Goal: Information Seeking & Learning: Understand process/instructions

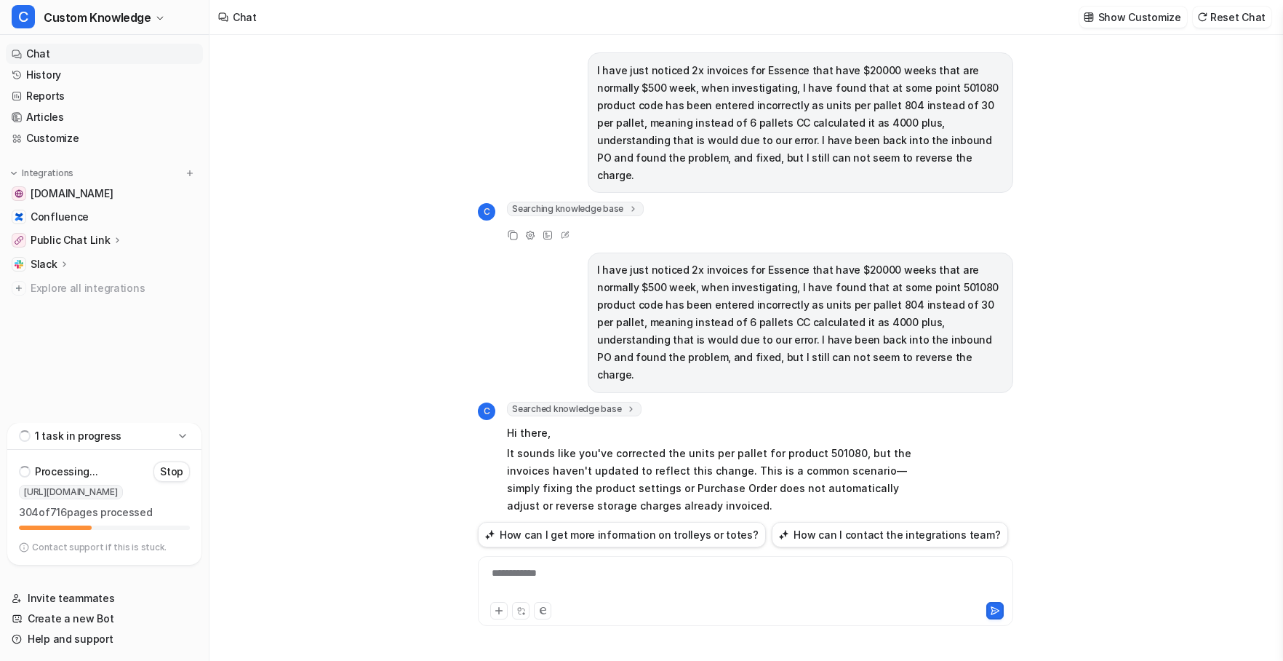
scroll to position [300, 0]
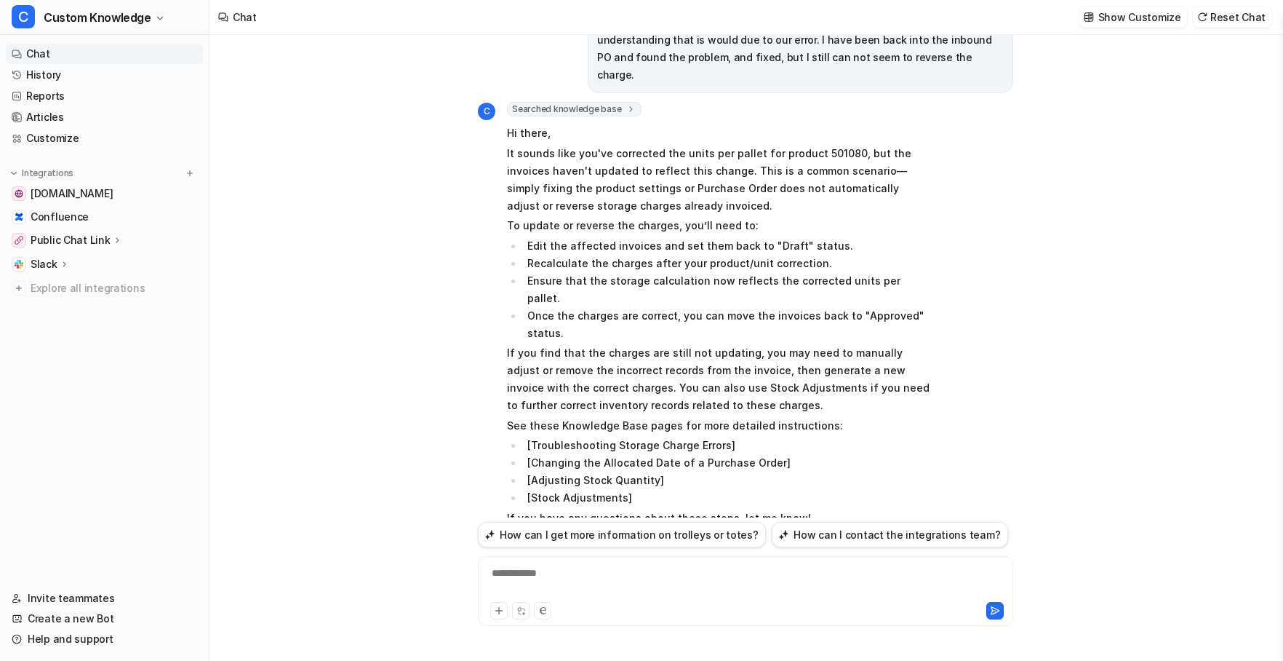
click at [551, 568] on div "**********" at bounding box center [746, 581] width 528 height 33
paste div
click at [997, 610] on icon at bounding box center [995, 610] width 10 height 10
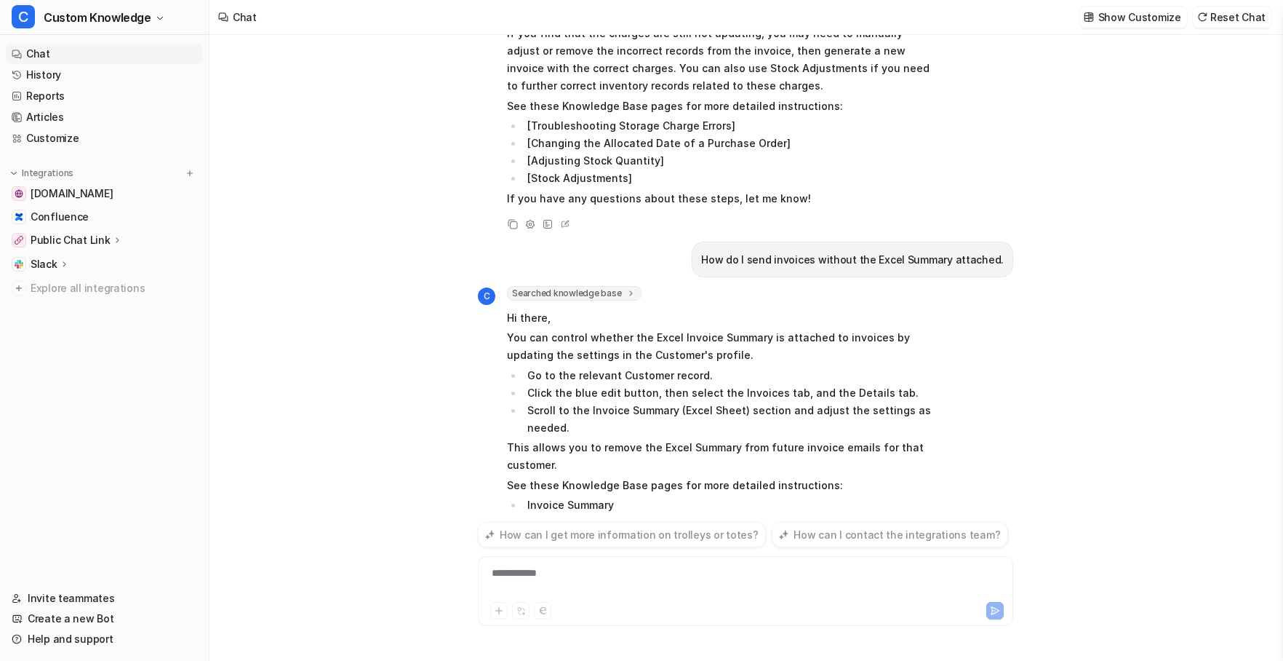
scroll to position [621, 0]
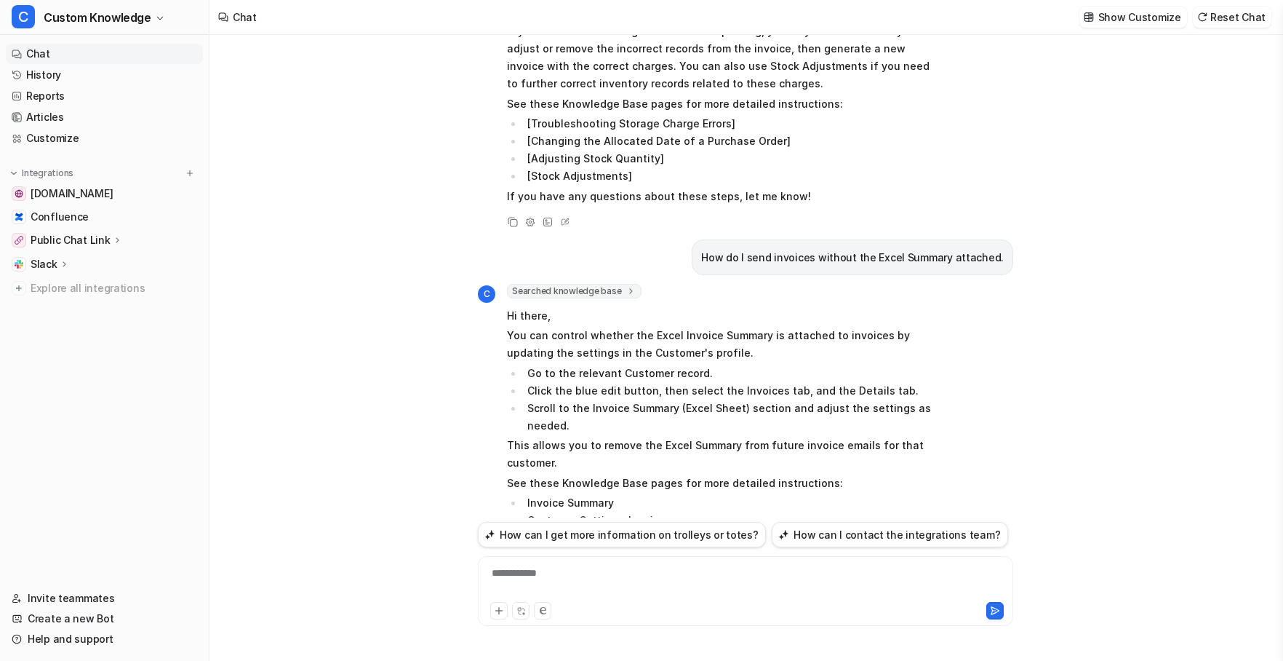
click at [653, 511] on li "Customer Settings-Invoice" at bounding box center [728, 519] width 410 height 17
drag, startPoint x: 659, startPoint y: 468, endPoint x: 524, endPoint y: 471, distance: 134.6
click at [524, 511] on li "Customer Settings-Invoice" at bounding box center [728, 519] width 410 height 17
copy li "Customer Settings-Invoice"
click at [533, 569] on div at bounding box center [746, 581] width 528 height 33
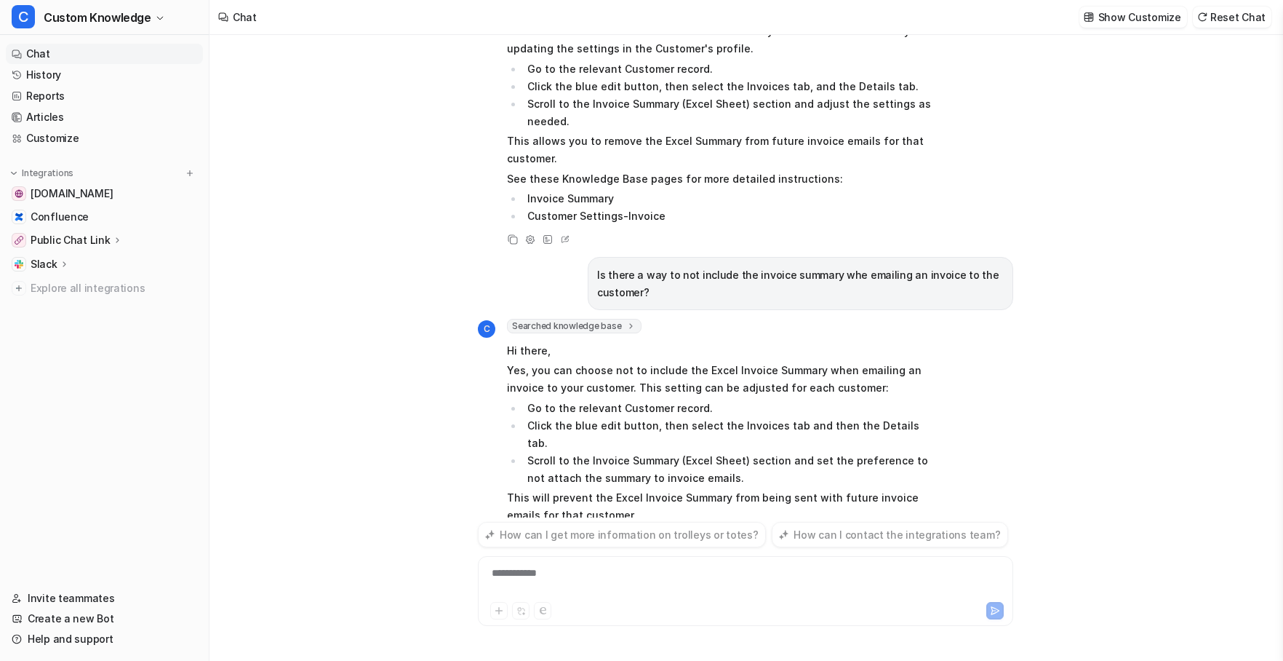
scroll to position [960, 0]
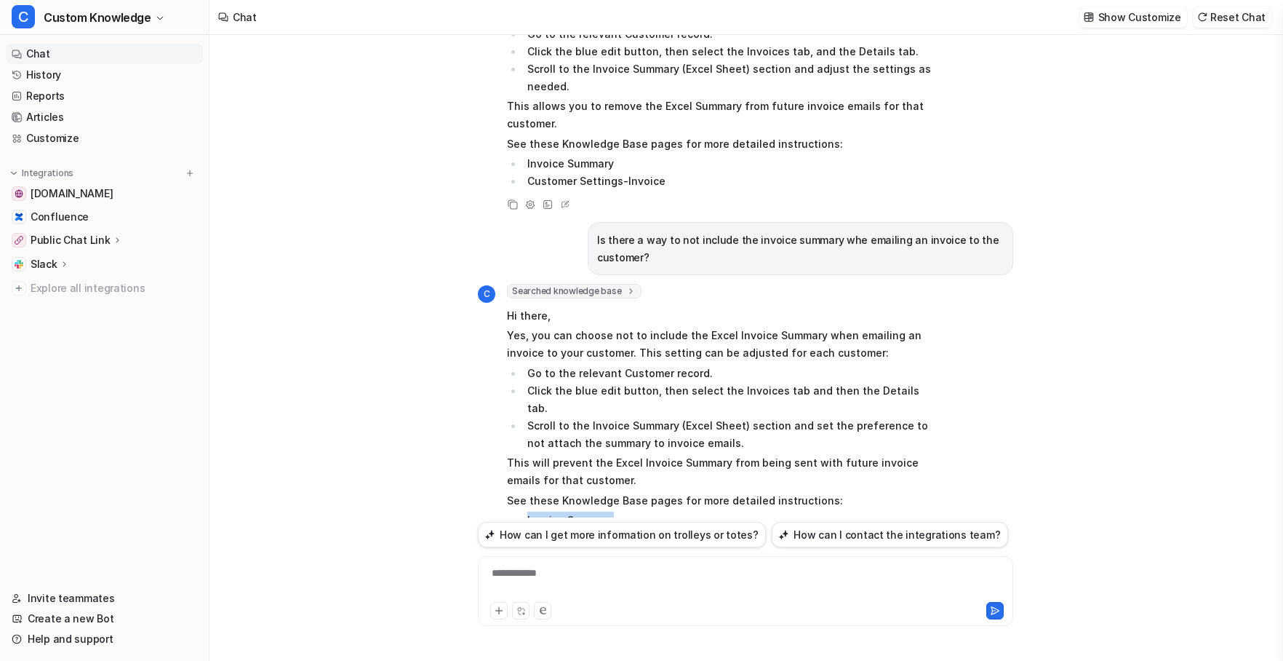
drag, startPoint x: 620, startPoint y: 449, endPoint x: 544, endPoint y: 446, distance: 75.7
click at [530, 511] on li "Invoice Summary" at bounding box center [728, 519] width 410 height 17
drag, startPoint x: 545, startPoint y: 446, endPoint x: 633, endPoint y: 436, distance: 88.6
click at [633, 492] on p "See these Knowledge Base pages for more detailed instructions:" at bounding box center [720, 500] width 426 height 17
drag, startPoint x: 622, startPoint y: 447, endPoint x: 524, endPoint y: 448, distance: 98.2
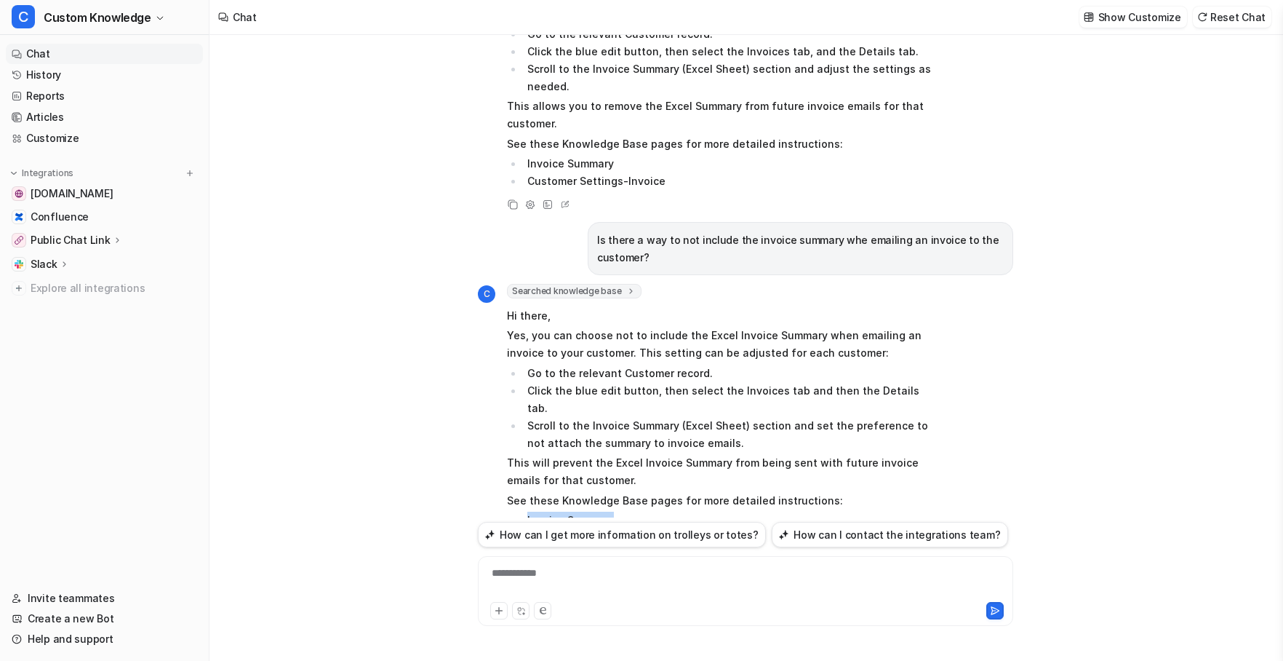
click at [524, 511] on li "Invoice Summary" at bounding box center [728, 519] width 410 height 17
copy li "Invoice Summary"
